Goal: Ask a question: Seek information or help from site administrators or community

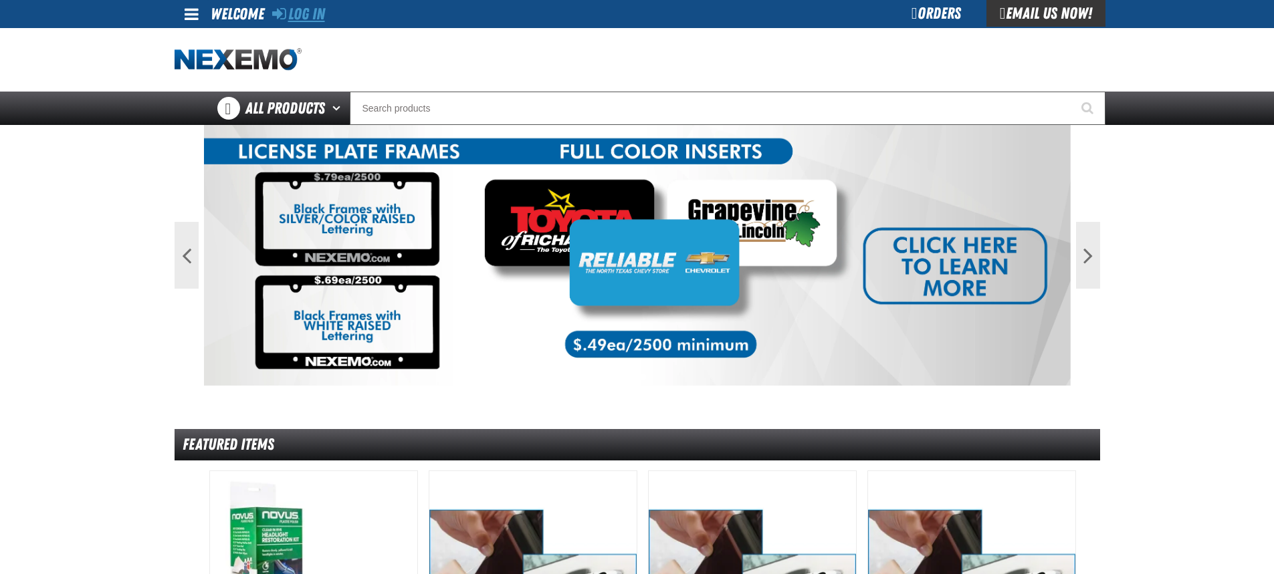
click at [305, 17] on link "Log In" at bounding box center [298, 14] width 53 height 19
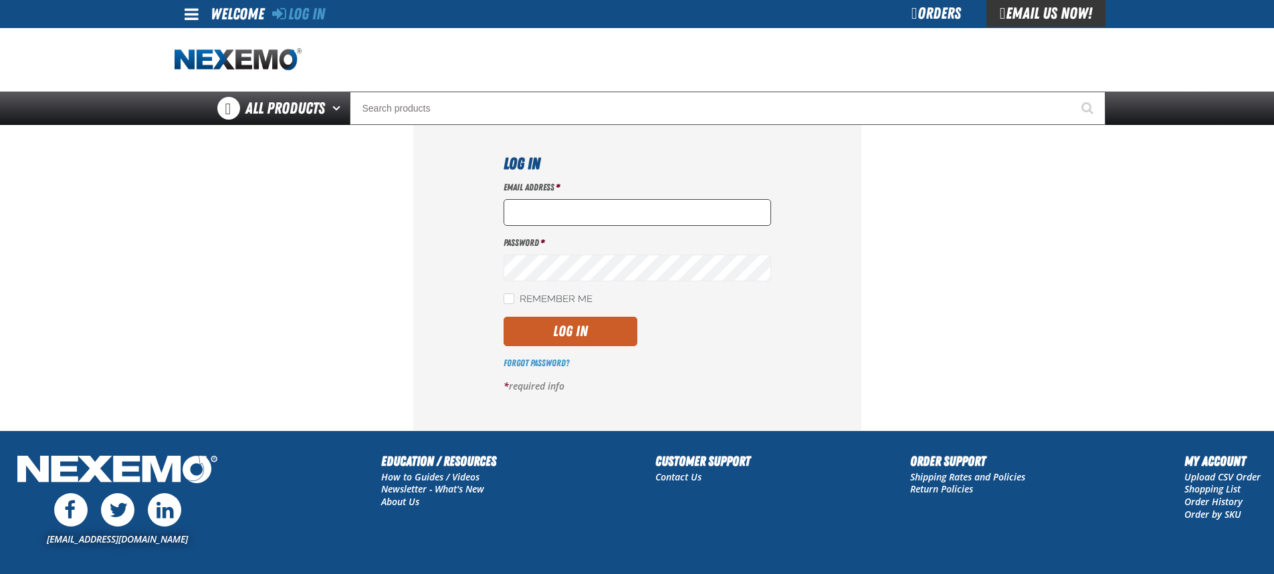
click at [535, 214] on input "Email Address *" at bounding box center [636, 212] width 267 height 27
click at [593, 206] on input "Email Address *" at bounding box center [636, 212] width 267 height 27
type input "vshorter@vtaig.com"
click at [512, 301] on input "Remember Me" at bounding box center [508, 299] width 11 height 11
checkbox input "true"
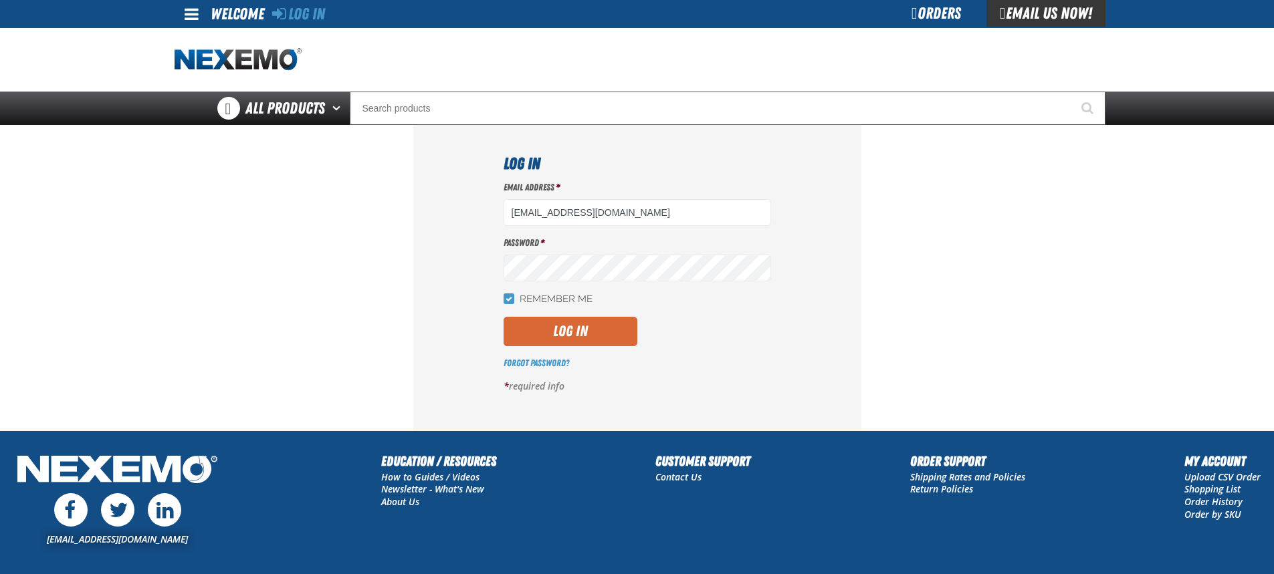
click at [542, 336] on button "Log In" at bounding box center [570, 331] width 134 height 29
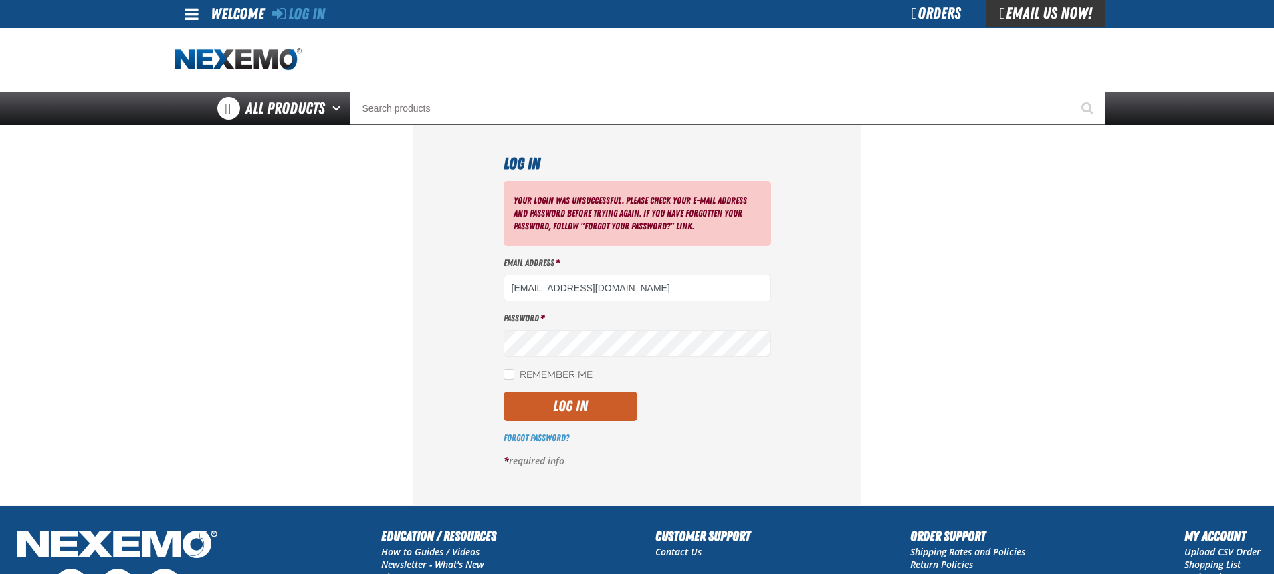
click at [503, 380] on div "Log In Your login was unsuccessful. Please check your e-mail address and passwo…" at bounding box center [637, 315] width 448 height 380
click at [511, 378] on input "Remember Me" at bounding box center [508, 374] width 11 height 11
checkbox input "true"
click at [530, 399] on button "Log In" at bounding box center [570, 406] width 134 height 29
click at [512, 375] on input "Remember Me" at bounding box center [508, 374] width 11 height 11
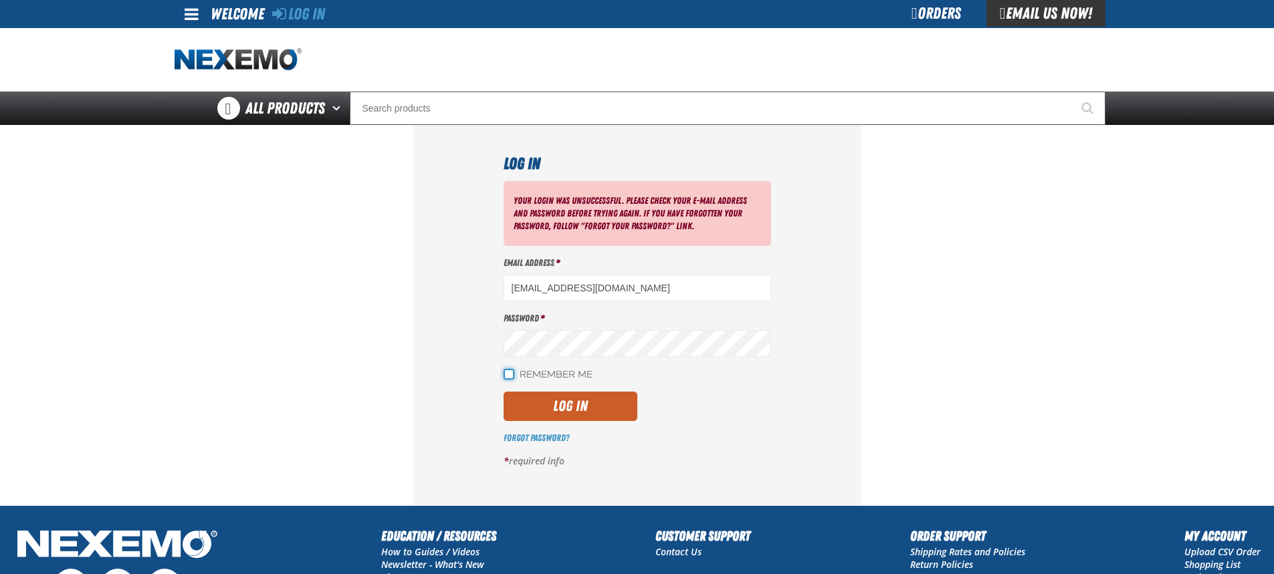
checkbox input "true"
click at [532, 401] on button "Log In" at bounding box center [570, 406] width 134 height 29
drag, startPoint x: 607, startPoint y: 289, endPoint x: 431, endPoint y: 271, distance: 176.8
click at [432, 271] on div "Log In Your login was unsuccessful. Please check your e-mail address and passwo…" at bounding box center [637, 315] width 448 height 380
type input "[EMAIL_ADDRESS][DOMAIN_NAME]"
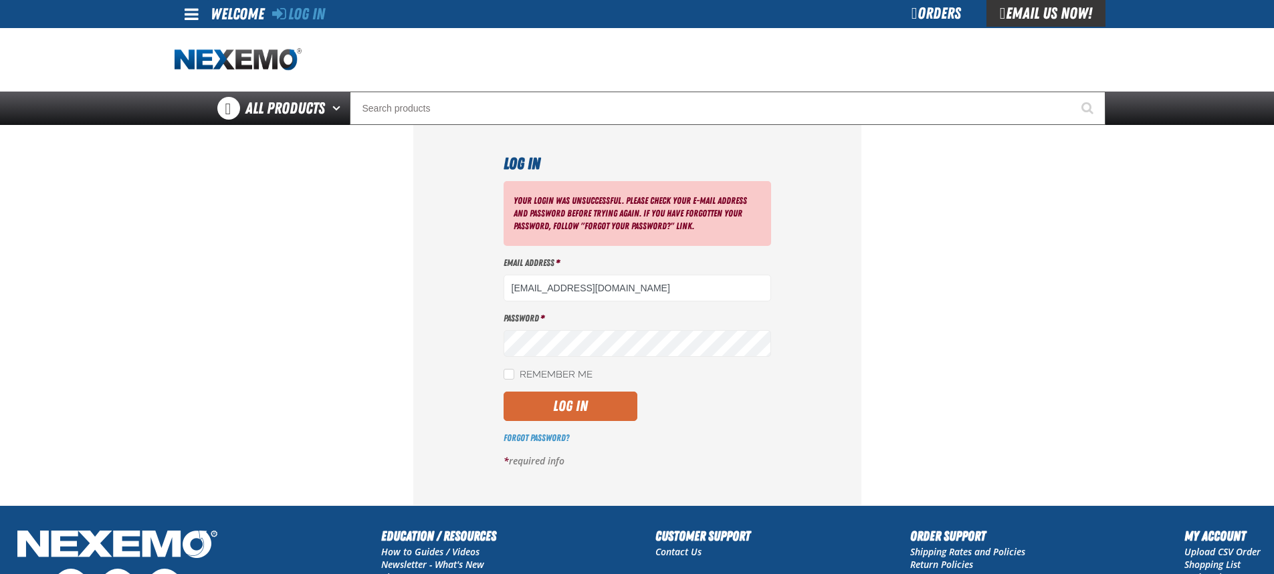
click at [518, 399] on button "Log In" at bounding box center [570, 406] width 134 height 29
click at [510, 370] on input "Remember Me" at bounding box center [508, 374] width 11 height 11
checkbox input "true"
click at [540, 412] on button "Log In" at bounding box center [570, 406] width 134 height 29
click at [505, 377] on input "Remember Me" at bounding box center [508, 374] width 11 height 11
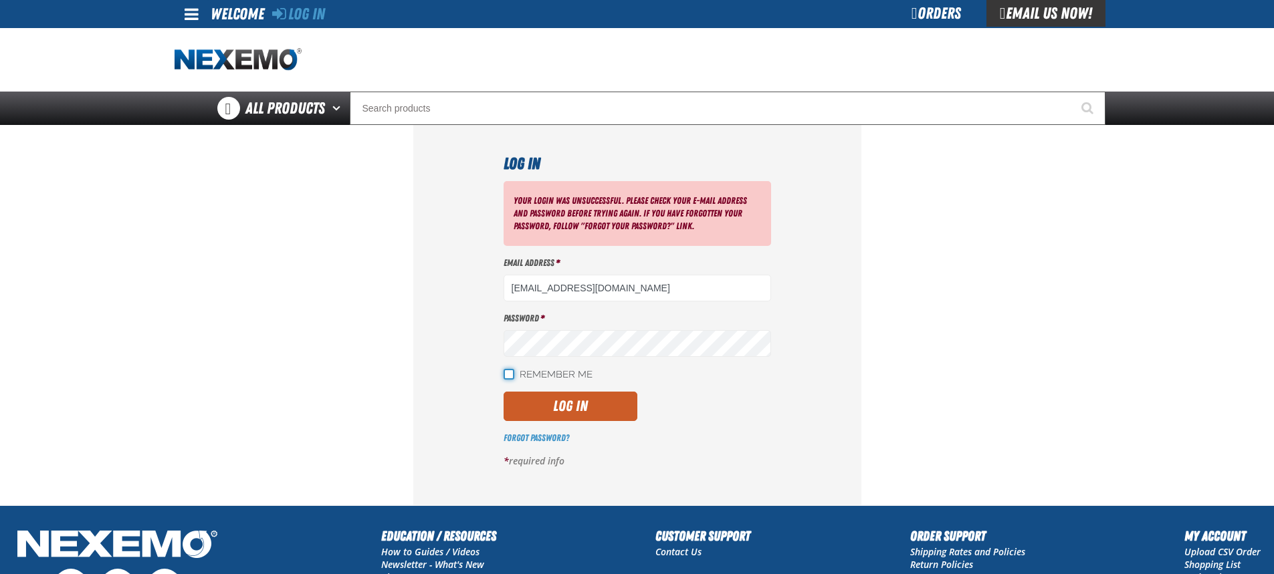
checkbox input "true"
click at [570, 413] on button "Log In" at bounding box center [570, 406] width 134 height 29
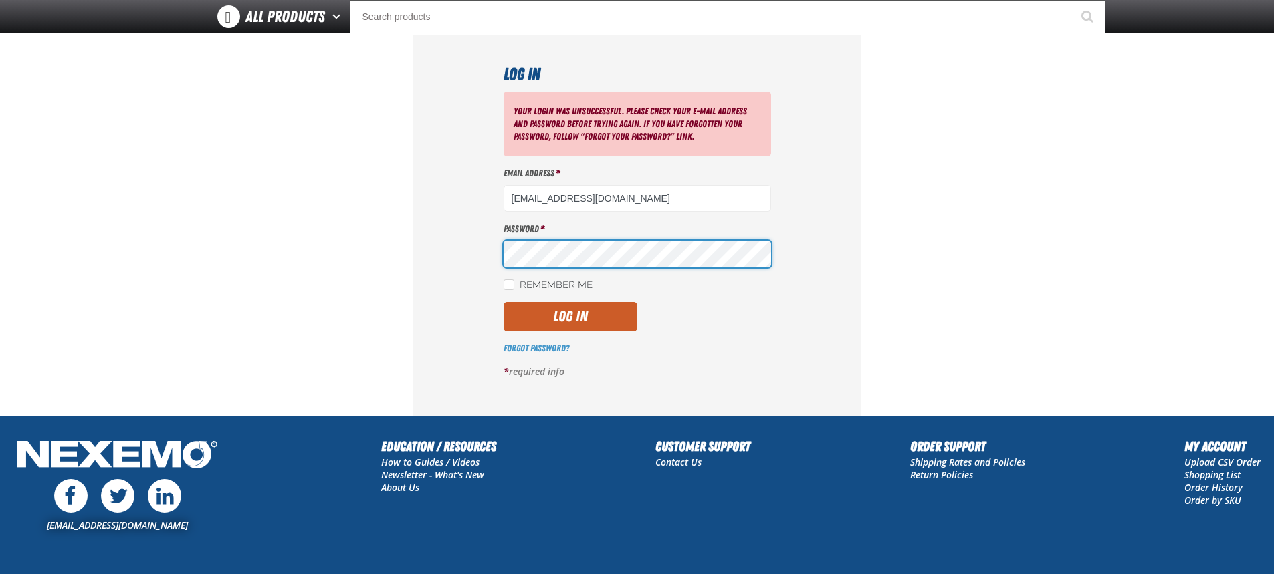
scroll to position [154, 0]
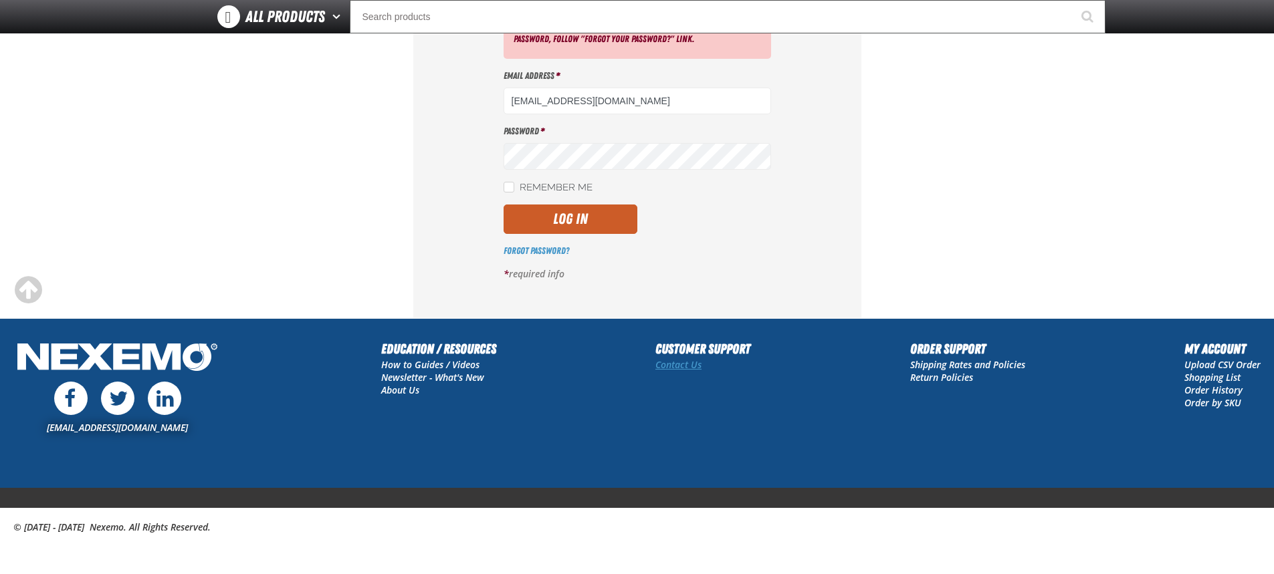
click at [683, 365] on link "Contact Us" at bounding box center [678, 364] width 46 height 13
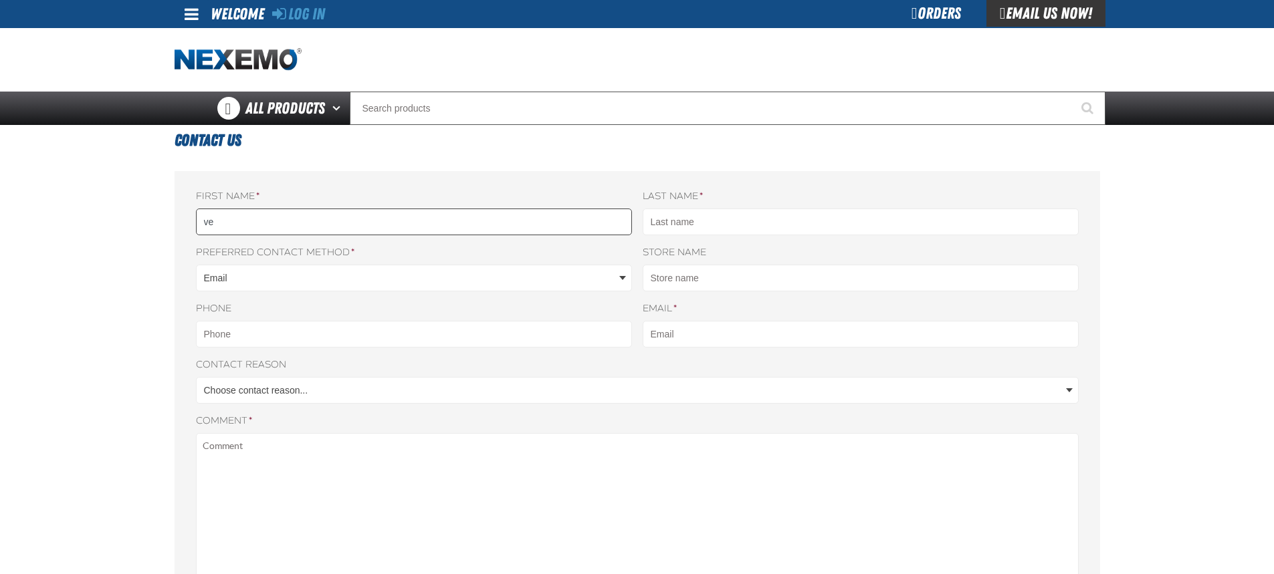
type input "v"
type input "Veron"
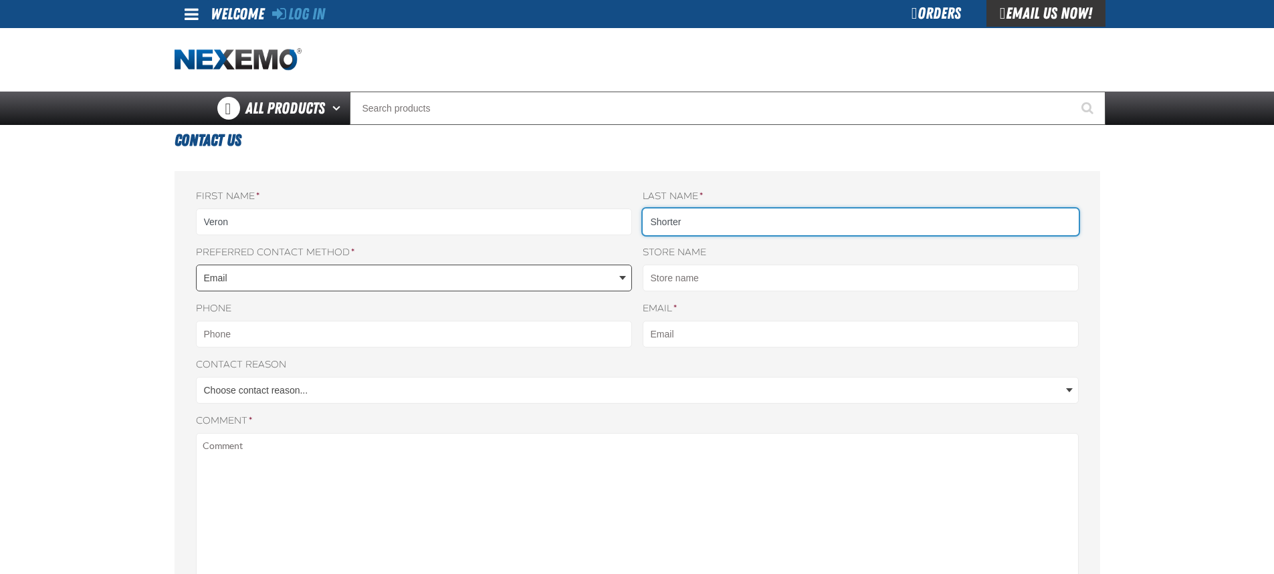
type input "Shorter"
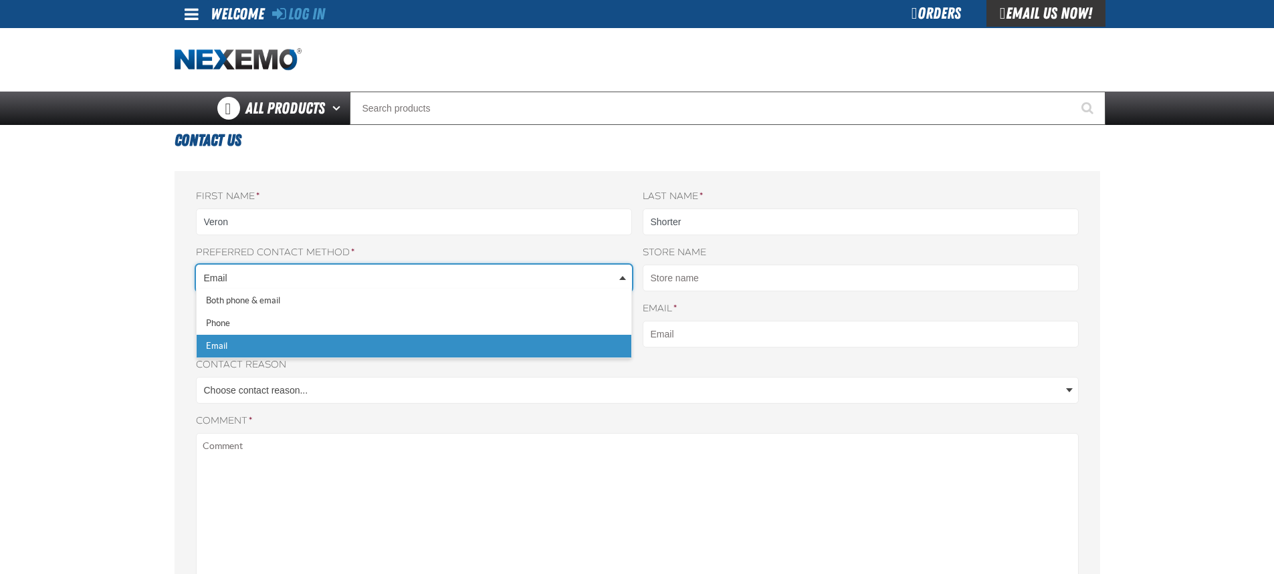
click at [212, 287] on body "Skip to Main Content Staging Site 5.1 Upgrade Site Log In Log In Welcome Log In…" at bounding box center [637, 564] width 1274 height 1129
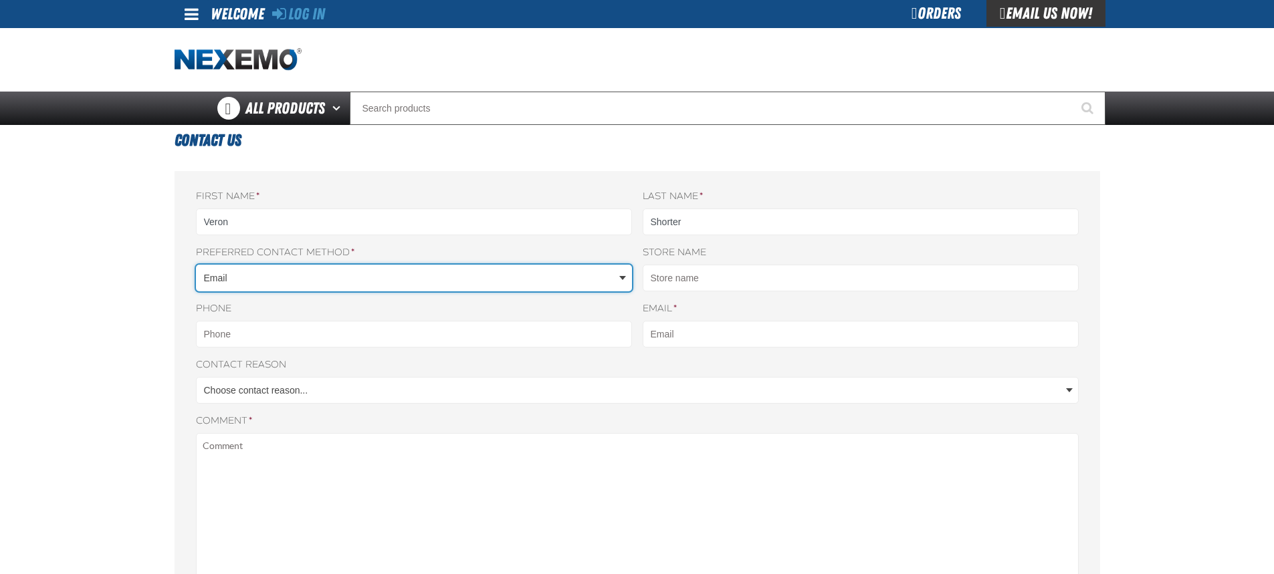
click at [212, 276] on body "Skip to Main Content Staging Site 5.1 Upgrade Site Log In Log In Welcome Log In…" at bounding box center [637, 564] width 1274 height 1129
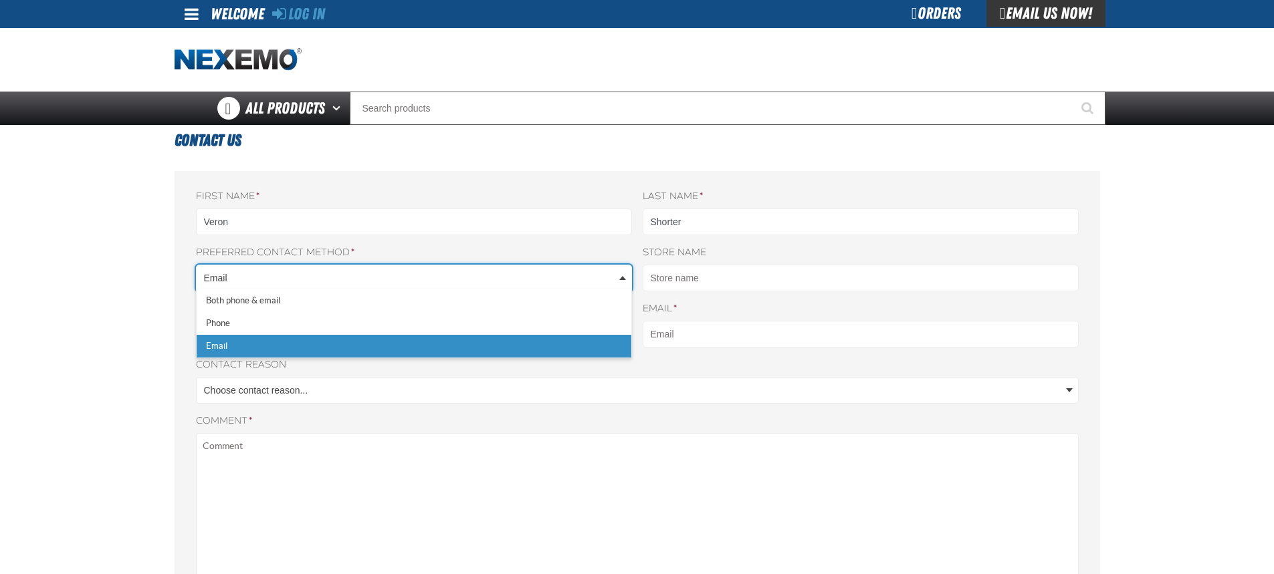
click at [211, 276] on body "Skip to Main Content Staging Site 5.1 Upgrade Site Log In Log In Welcome Log In…" at bounding box center [637, 564] width 1274 height 1129
type input "v"
click at [293, 275] on body "Skip to Main Content Staging Site 5.1 Upgrade Site Log In Log In Welcome Log In…" at bounding box center [637, 564] width 1274 height 1129
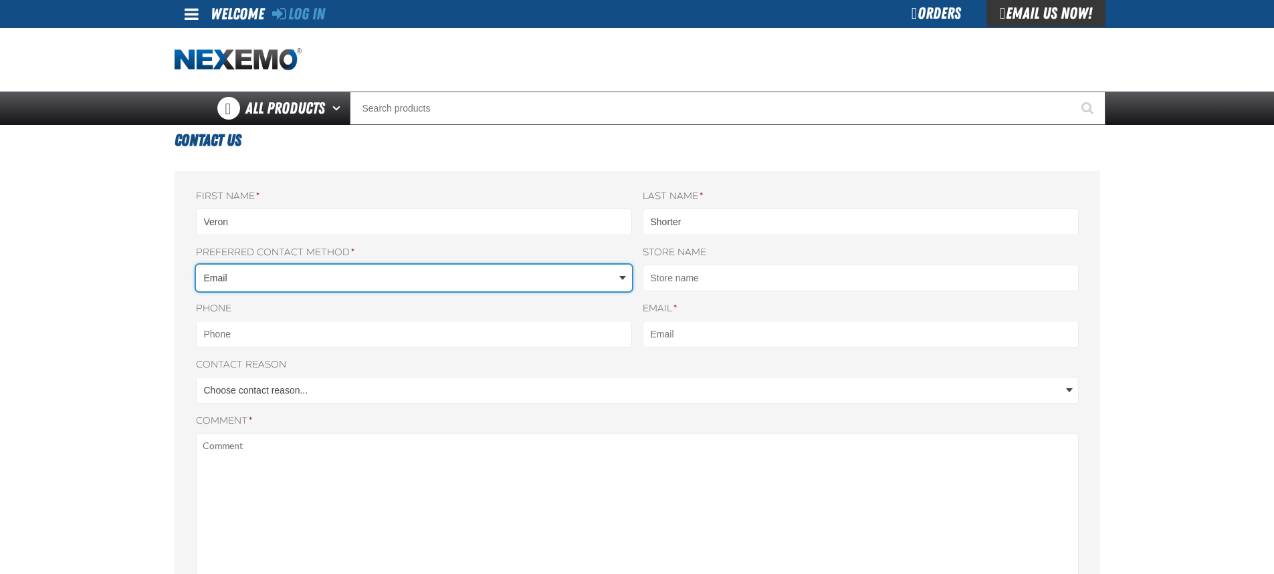
click at [625, 275] on body "Skip to Main Content Staging Site 5.1 Upgrade Site Log In Log In Welcome Log In…" at bounding box center [637, 564] width 1274 height 1129
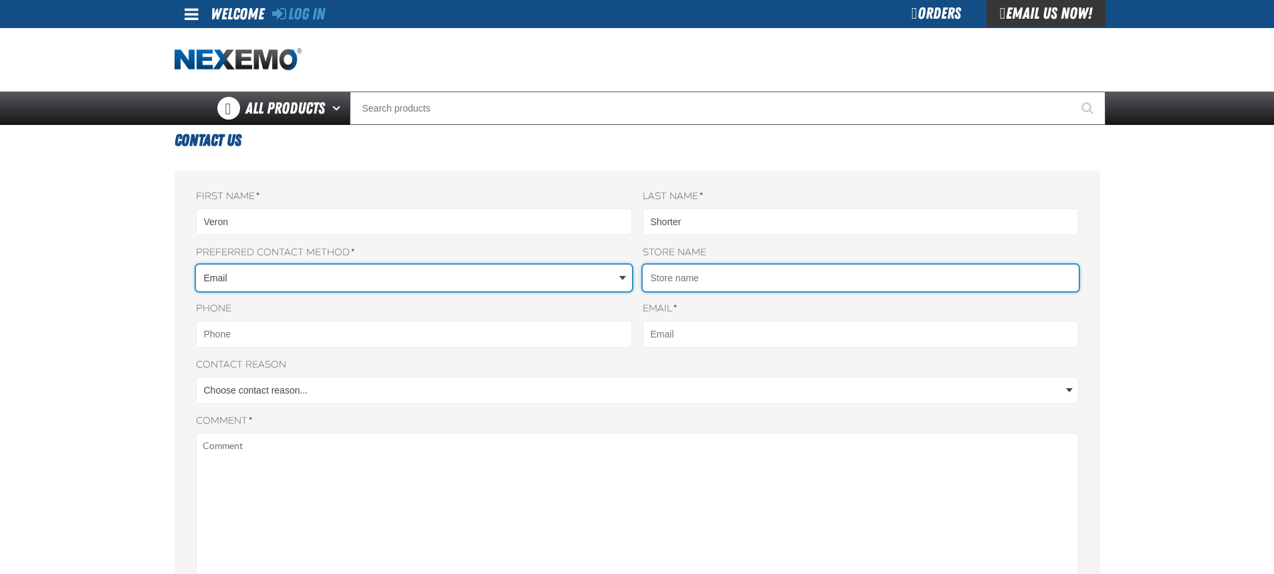
click at [707, 282] on input "Store name" at bounding box center [861, 278] width 436 height 27
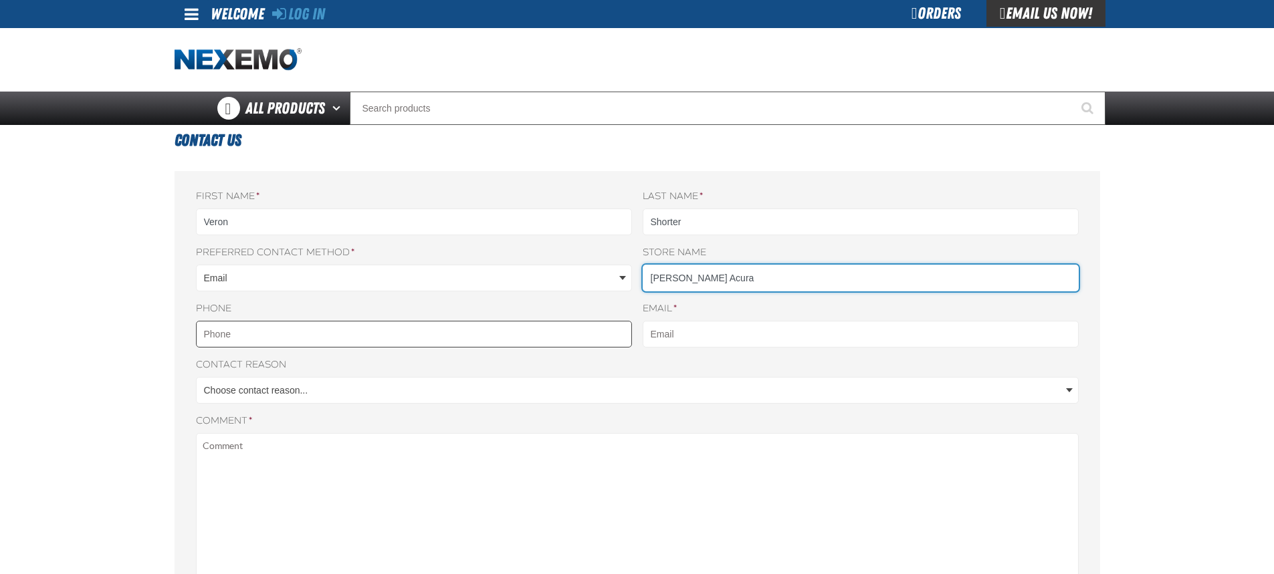
type input "Vandergriff Acura"
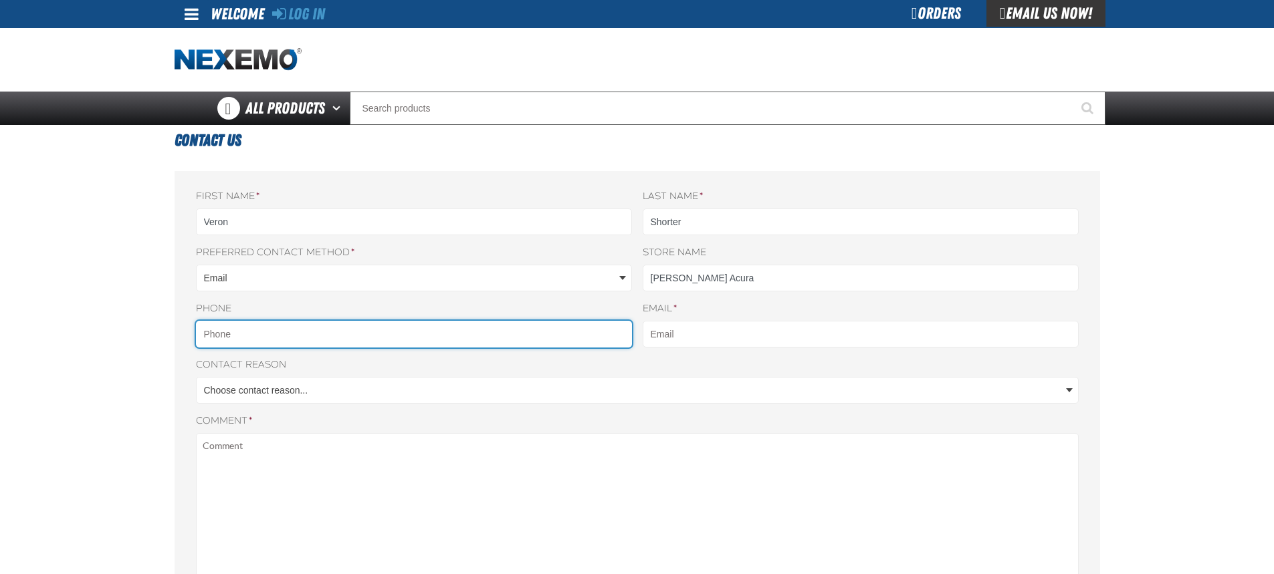
click at [258, 338] on input "Phone" at bounding box center [414, 334] width 436 height 27
type input "8172992474"
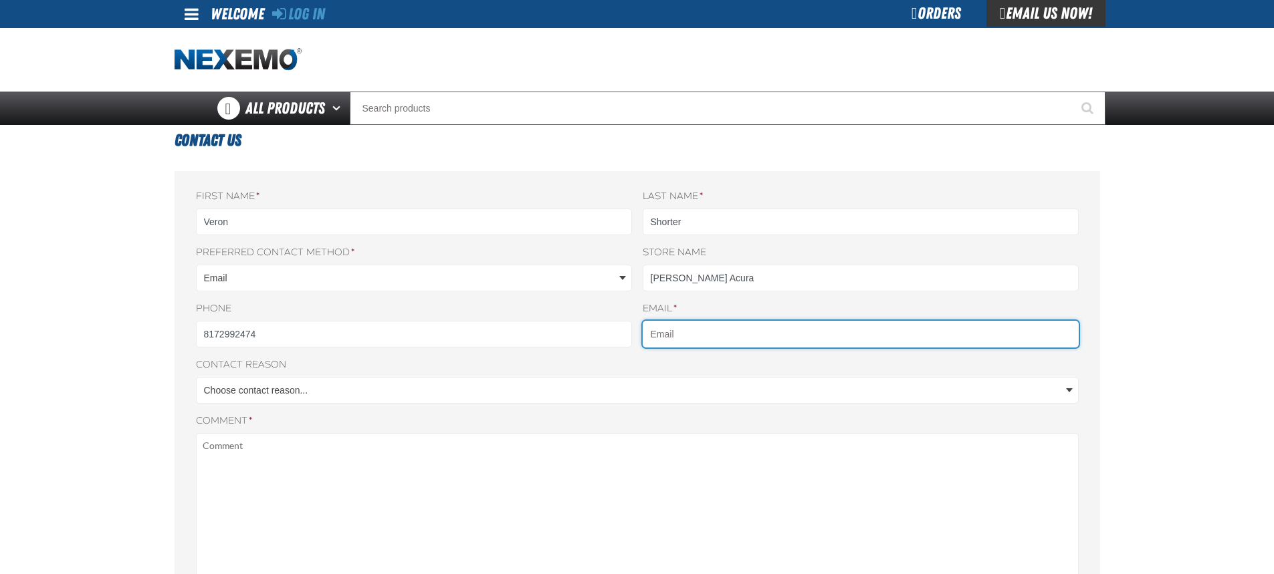
click at [719, 335] on input "Email *" at bounding box center [861, 334] width 436 height 27
type input "vshorter@vtaig.com"
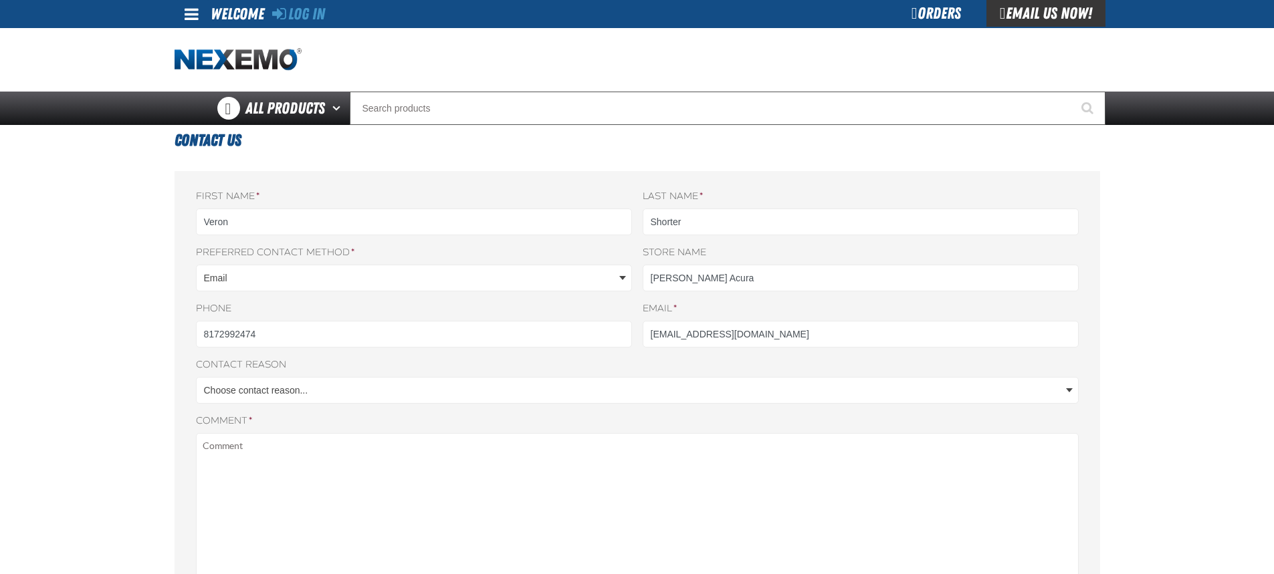
click at [1072, 384] on body "Skip to Main Content Staging Site 5.1 Upgrade Site Log In Log In Welcome Log In…" at bounding box center [637, 564] width 1274 height 1129
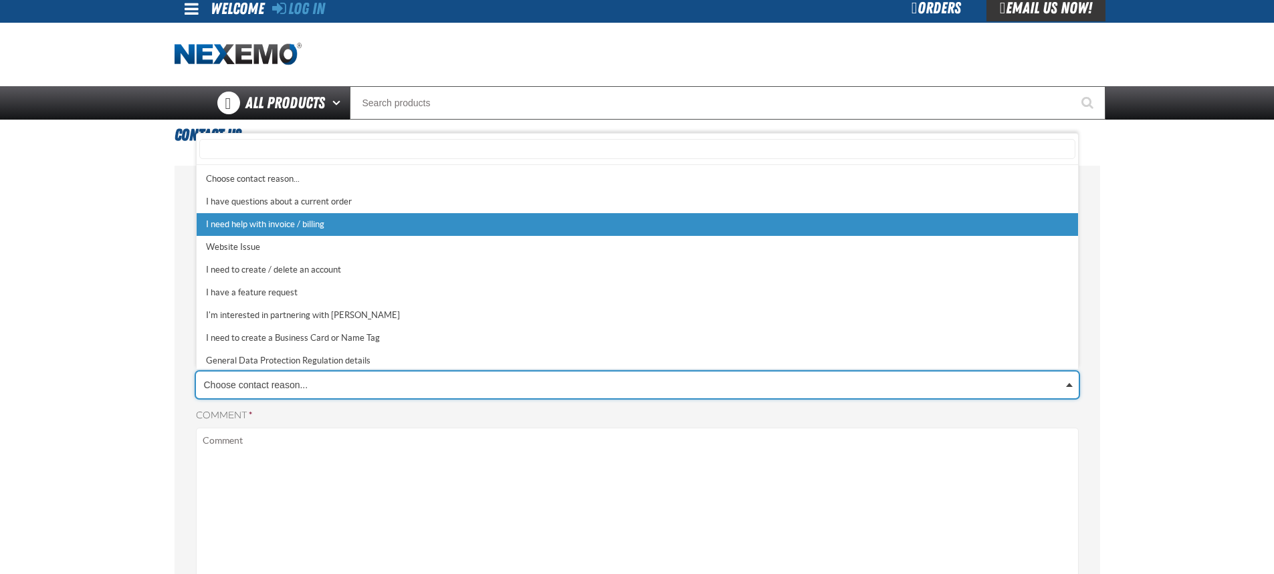
scroll to position [0, 0]
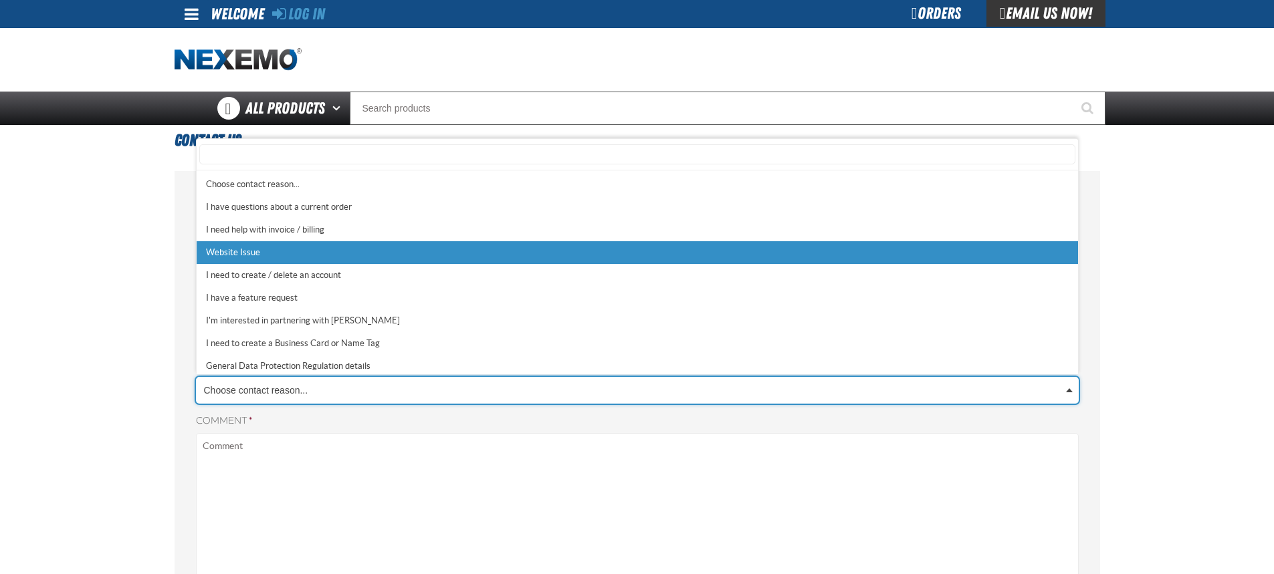
select select "3"
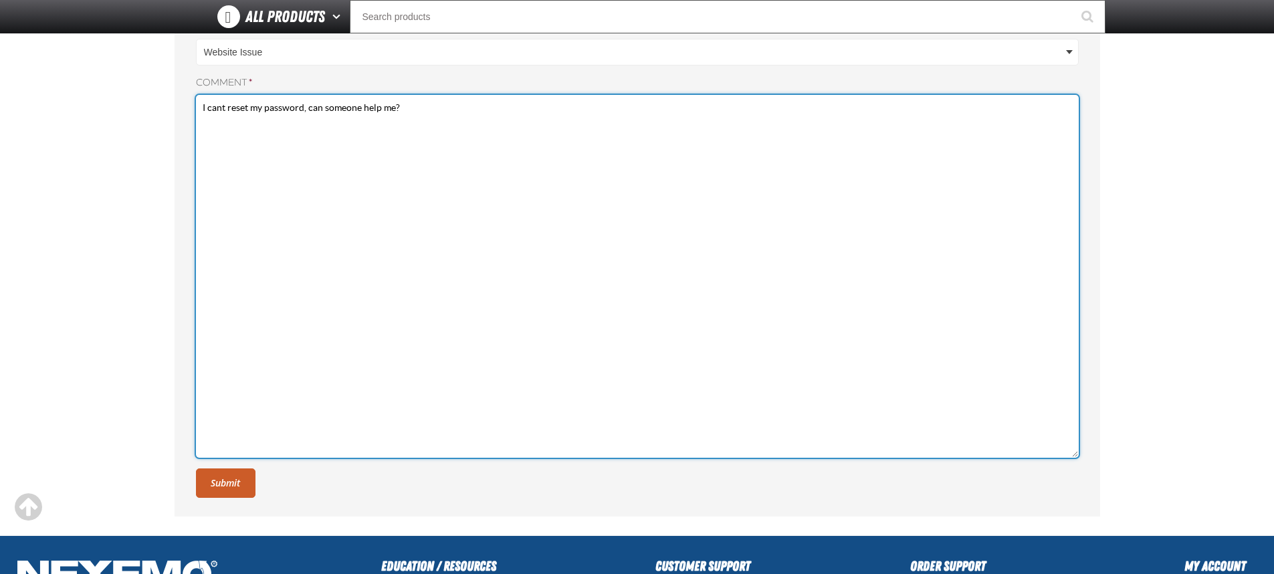
scroll to position [334, 0]
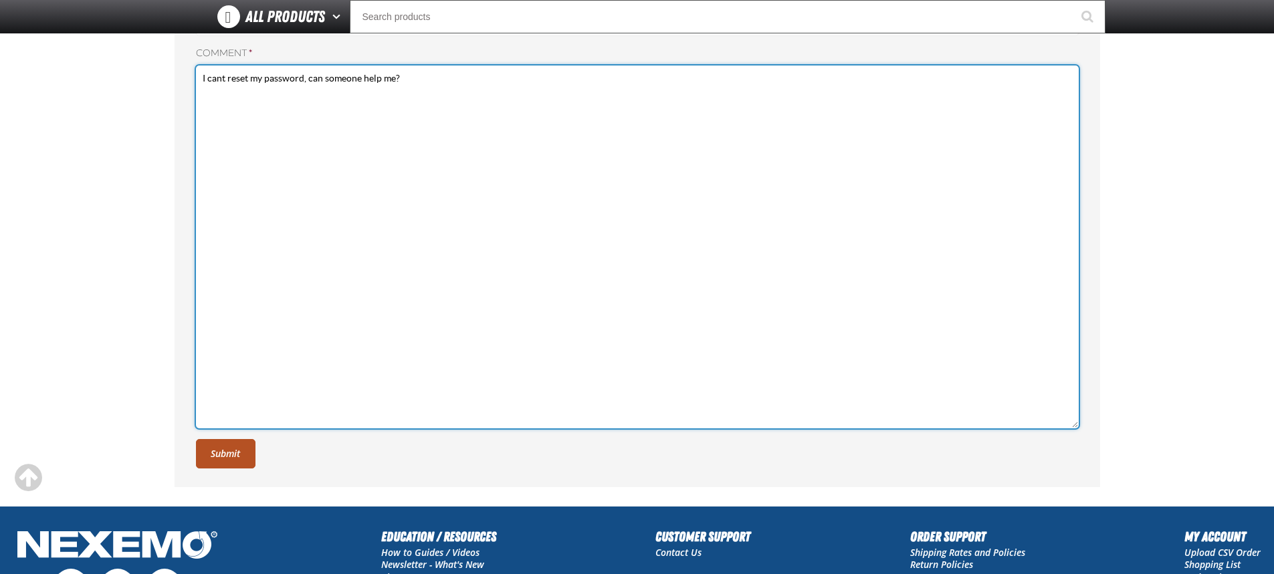
type textarea "I cant reset my password, can someone help me?"
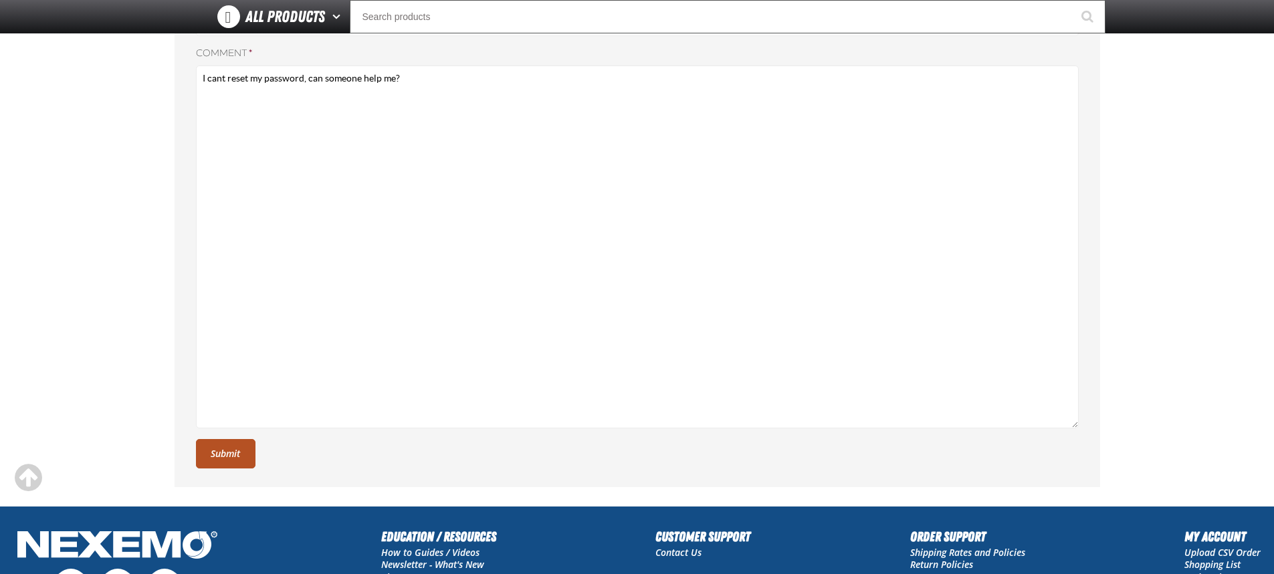
click at [225, 466] on button "Submit" at bounding box center [226, 453] width 60 height 29
